Goal: Task Accomplishment & Management: Manage account settings

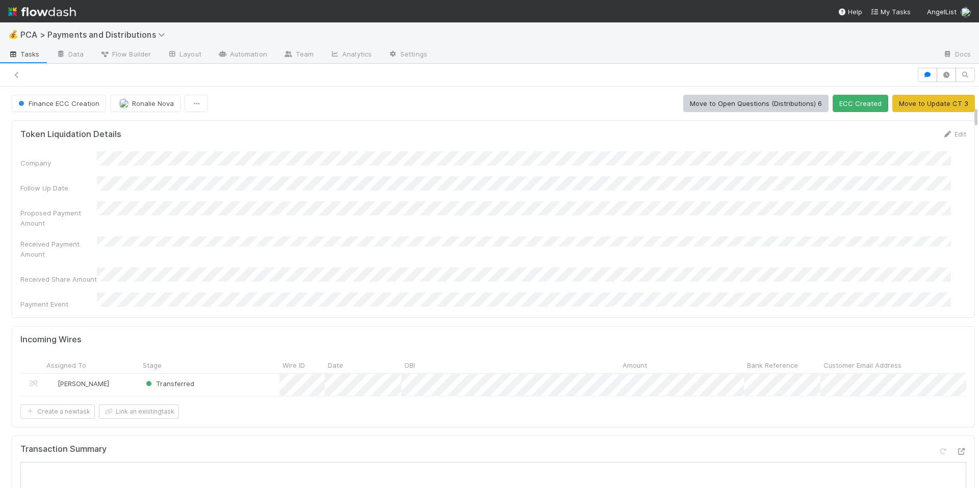
scroll to position [350, 0]
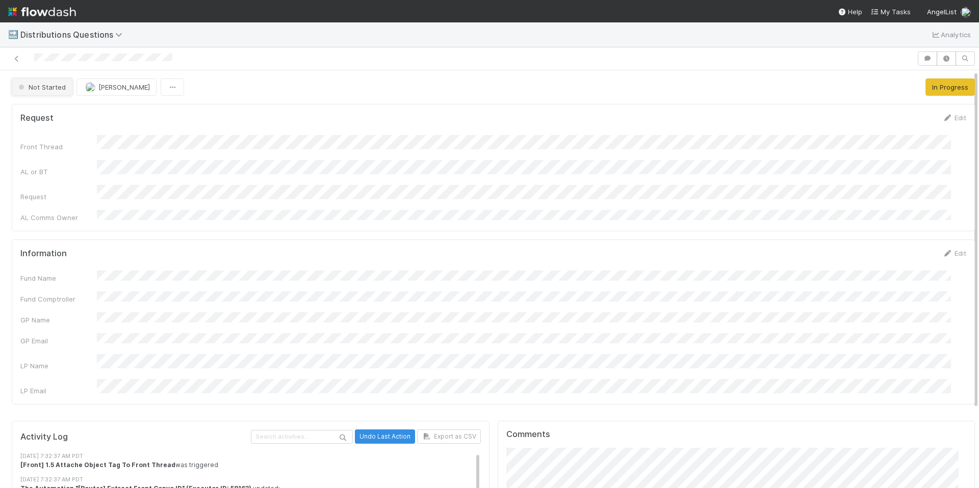
click at [43, 86] on span "Not Started" at bounding box center [40, 87] width 49 height 8
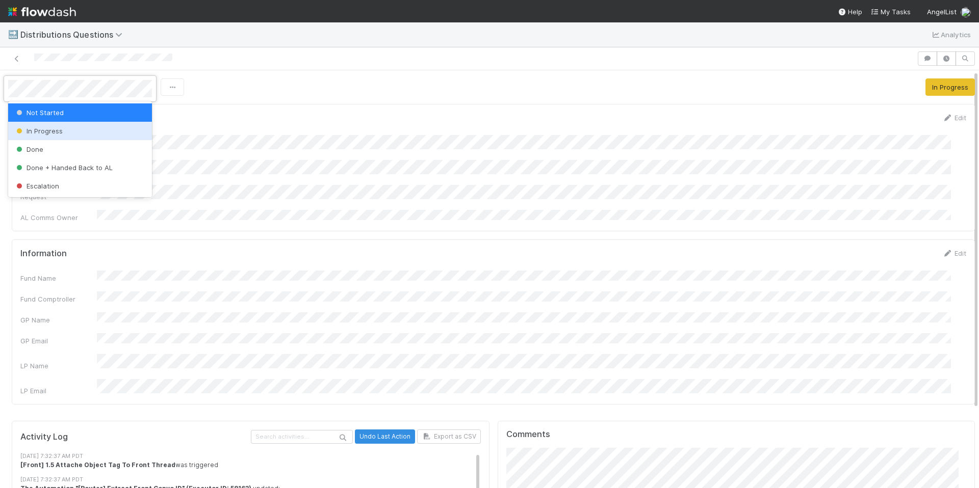
click at [48, 128] on span "In Progress" at bounding box center [38, 131] width 48 height 8
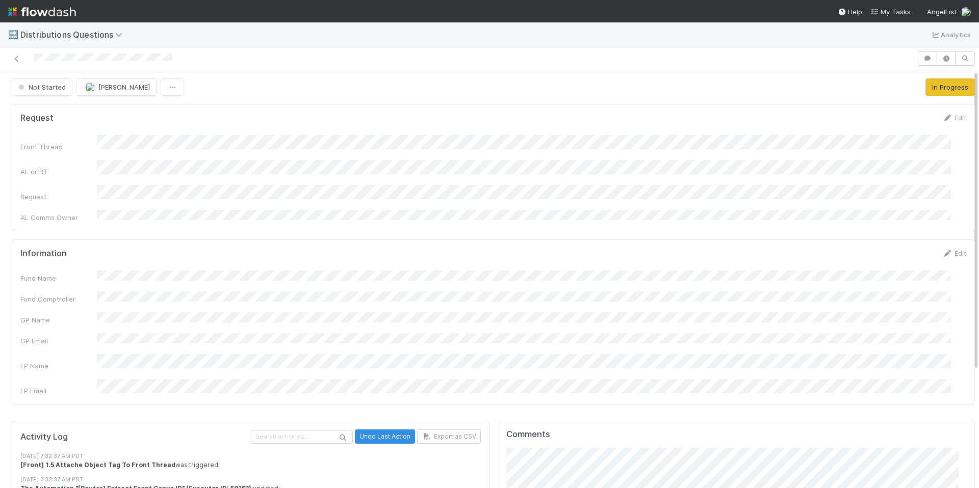
click at [248, 108] on div "Request Edit Front Thread AL or BT Request AL Comms Owner" at bounding box center [493, 167] width 963 height 127
click at [408, 127] on form "Request Edit Front Thread AL or BT Request AL Comms Owner" at bounding box center [493, 168] width 946 height 110
click at [55, 91] on button "In Progress" at bounding box center [42, 87] width 60 height 17
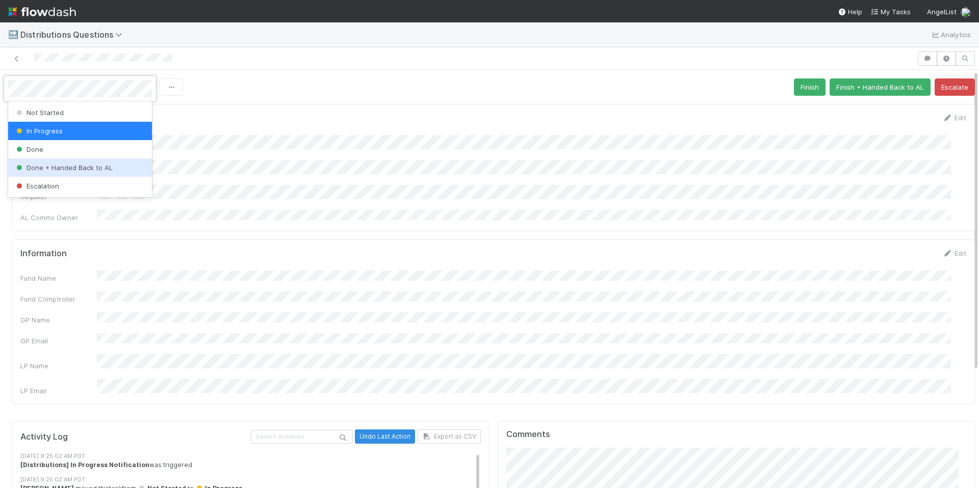
click at [74, 161] on div "Done + Handed Back to AL" at bounding box center [80, 168] width 144 height 18
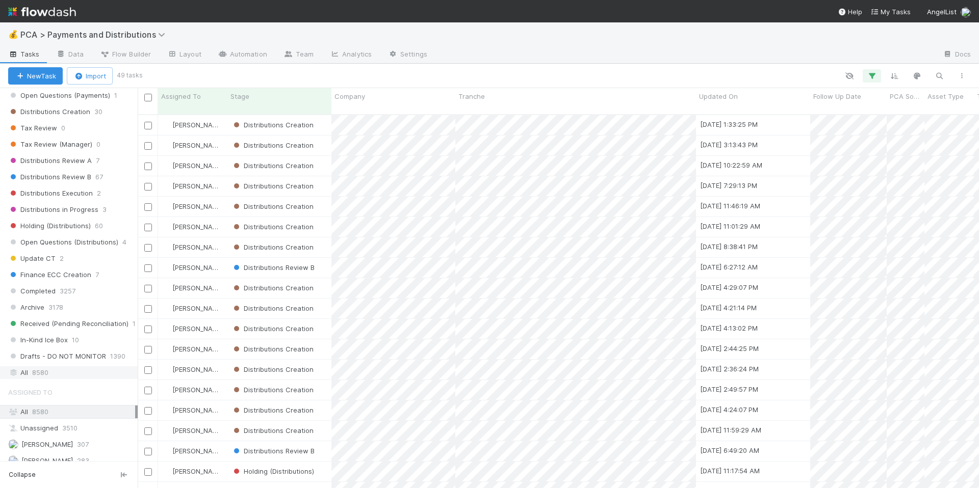
scroll to position [638, 0]
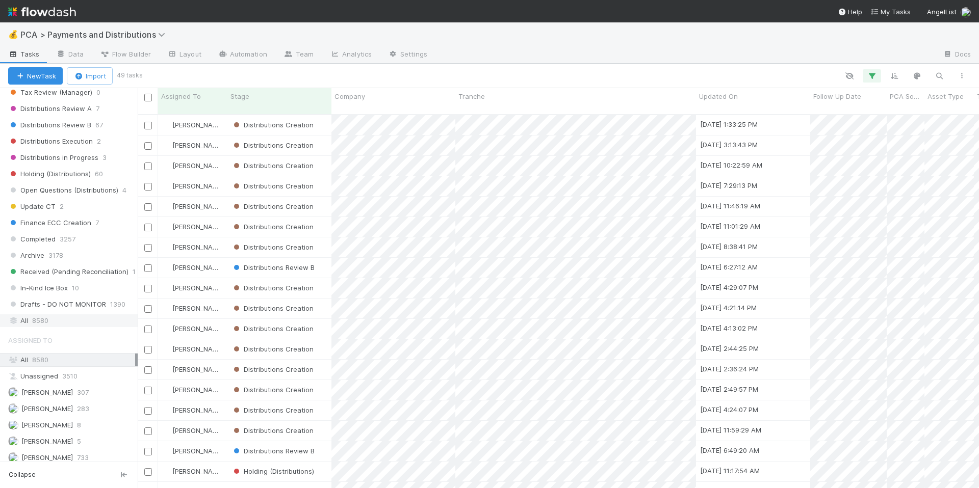
click at [34, 324] on span "8580" at bounding box center [40, 321] width 16 height 13
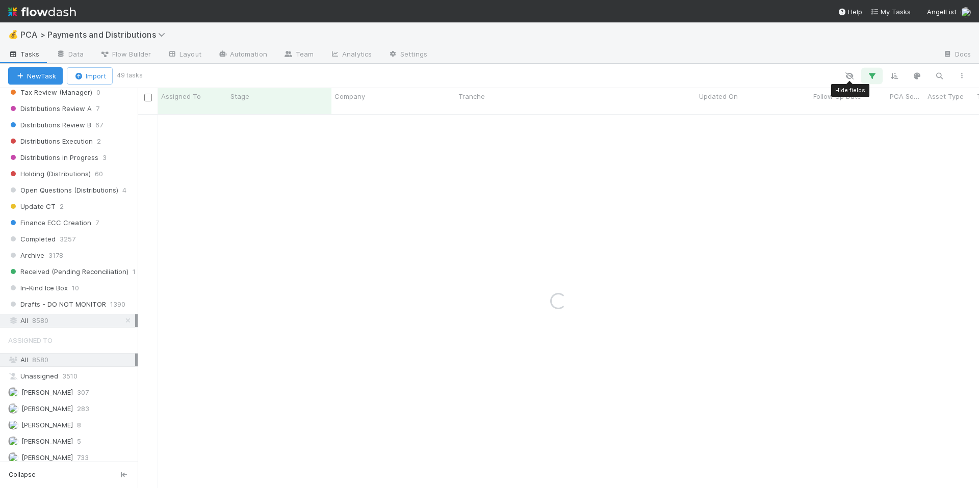
click at [873, 74] on icon "button" at bounding box center [872, 75] width 10 height 9
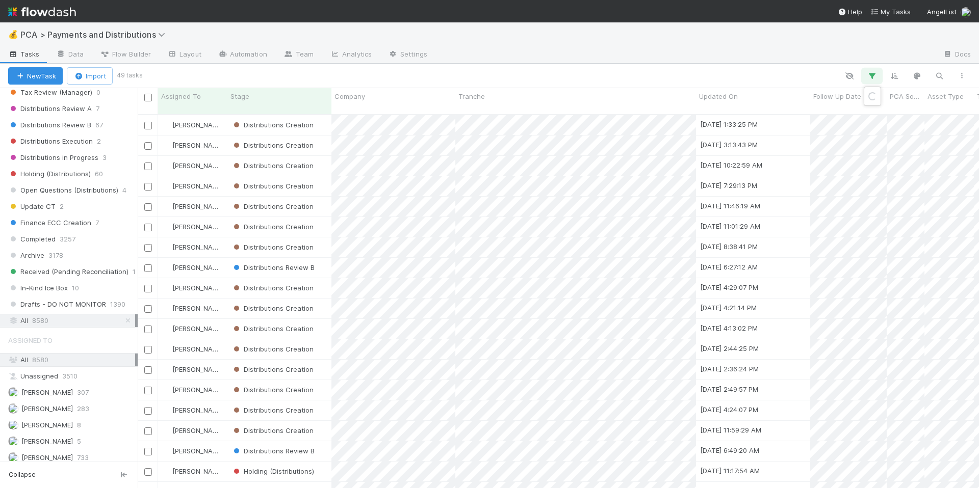
scroll to position [374, 834]
click at [856, 131] on icon at bounding box center [858, 129] width 10 height 6
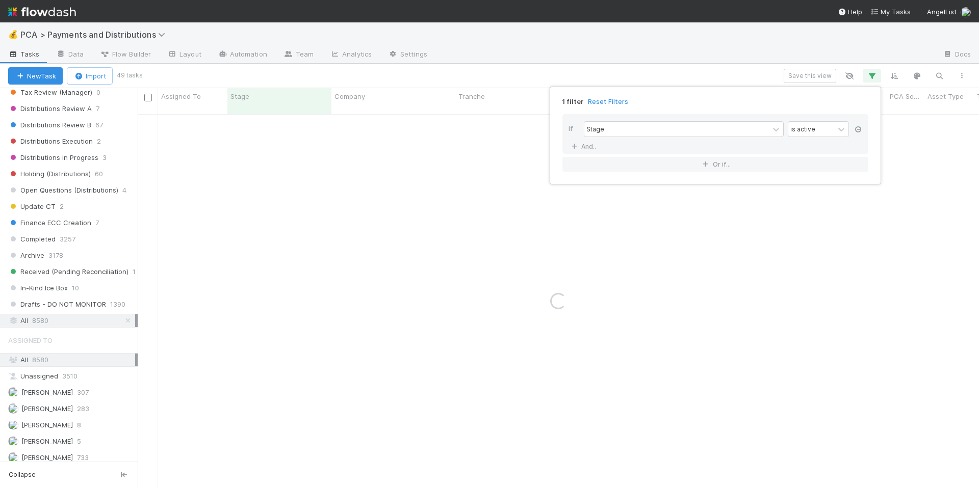
click at [856, 131] on icon at bounding box center [858, 129] width 10 height 6
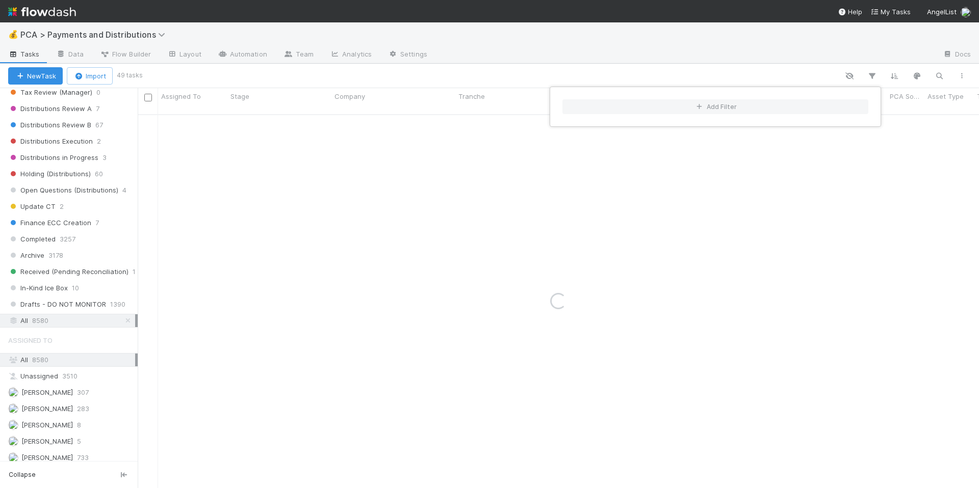
click at [932, 76] on div "Add Filter" at bounding box center [489, 244] width 979 height 488
click at [944, 76] on div "Add Filter" at bounding box center [489, 244] width 979 height 488
click at [941, 76] on icon "button" at bounding box center [939, 75] width 10 height 9
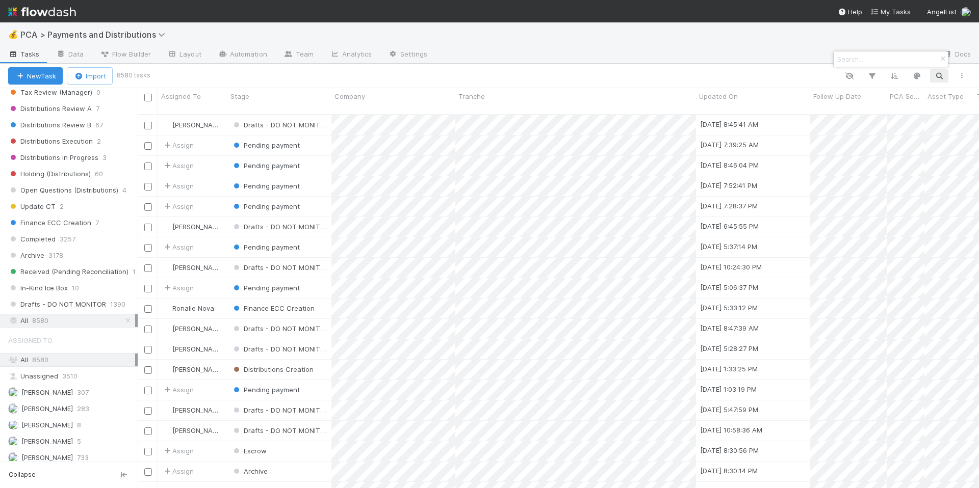
scroll to position [374, 834]
paste input "Fold"
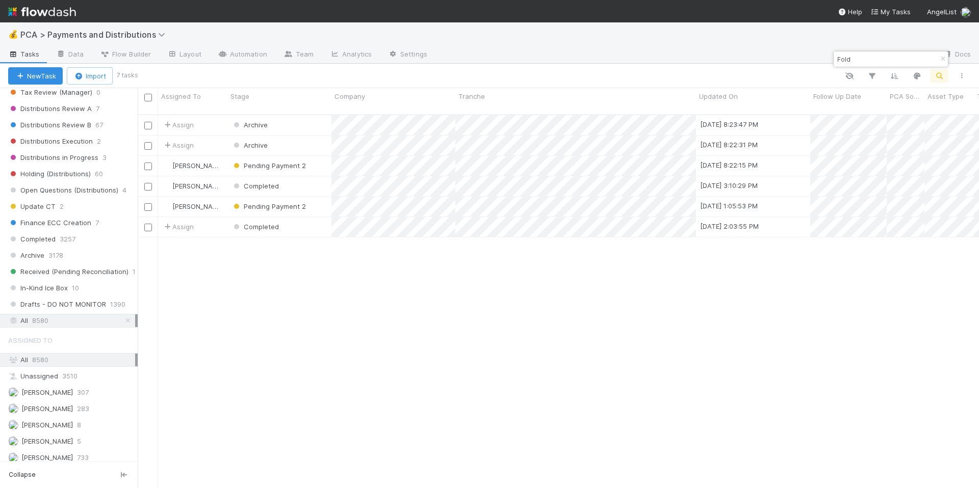
type input "Fold"
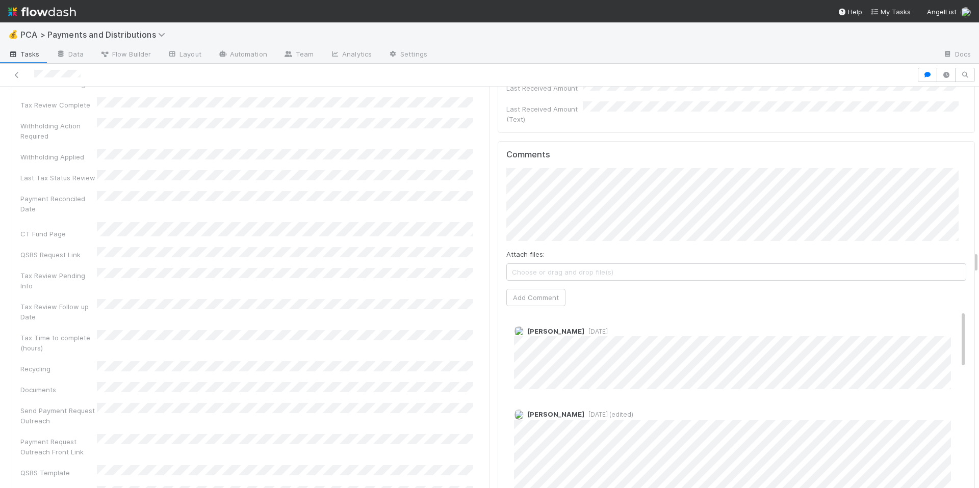
scroll to position [2885, 0]
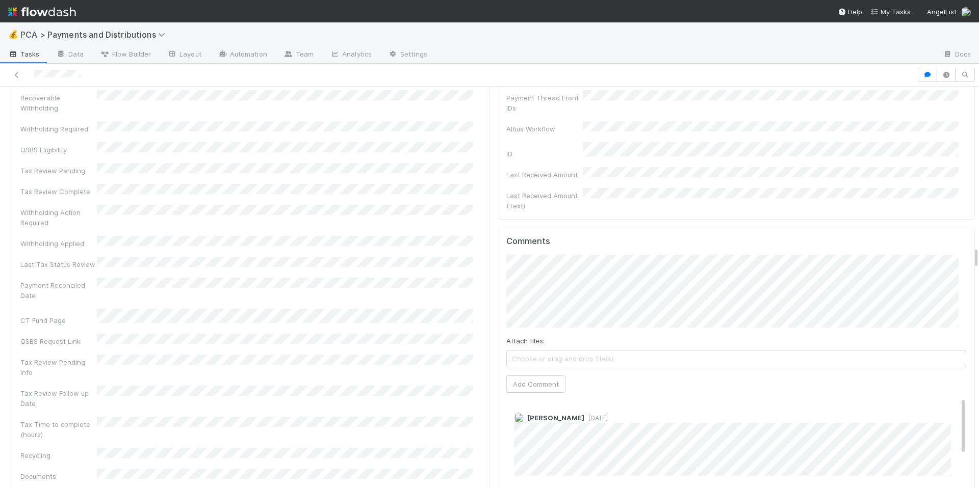
drag, startPoint x: 310, startPoint y: 343, endPoint x: 441, endPoint y: 341, distance: 130.0
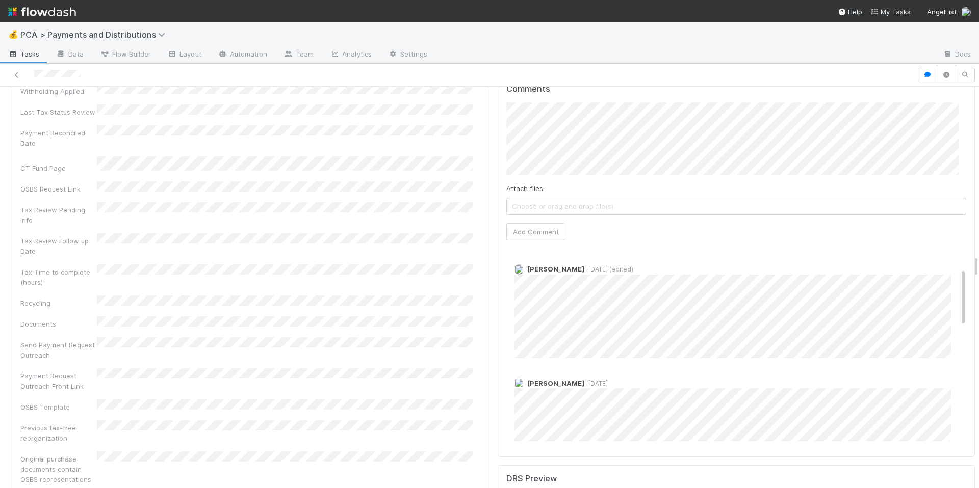
scroll to position [154, 0]
click at [411, 283] on div "Recoverable Withholding Withholding Required QSBS Eligibility Tax Review Pendin…" at bounding box center [250, 338] width 460 height 801
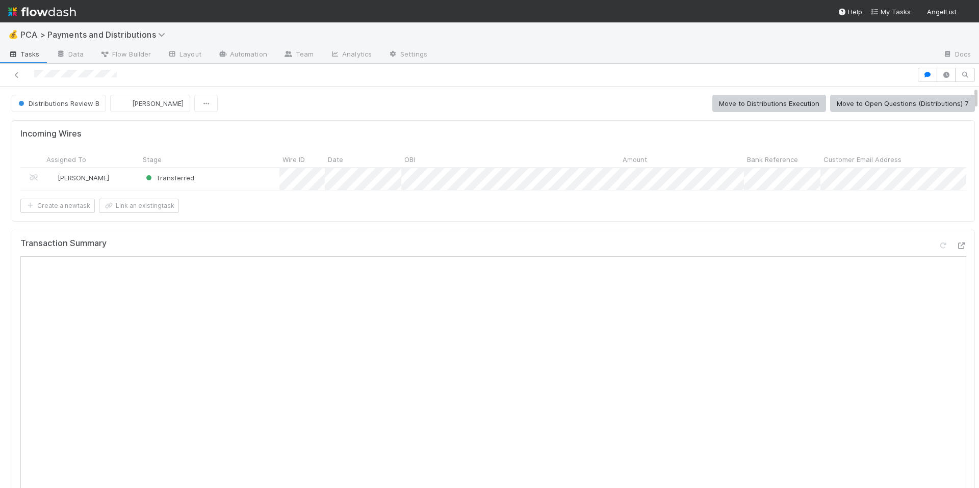
scroll to position [84, 0]
